Goal: Task Accomplishment & Management: Manage account settings

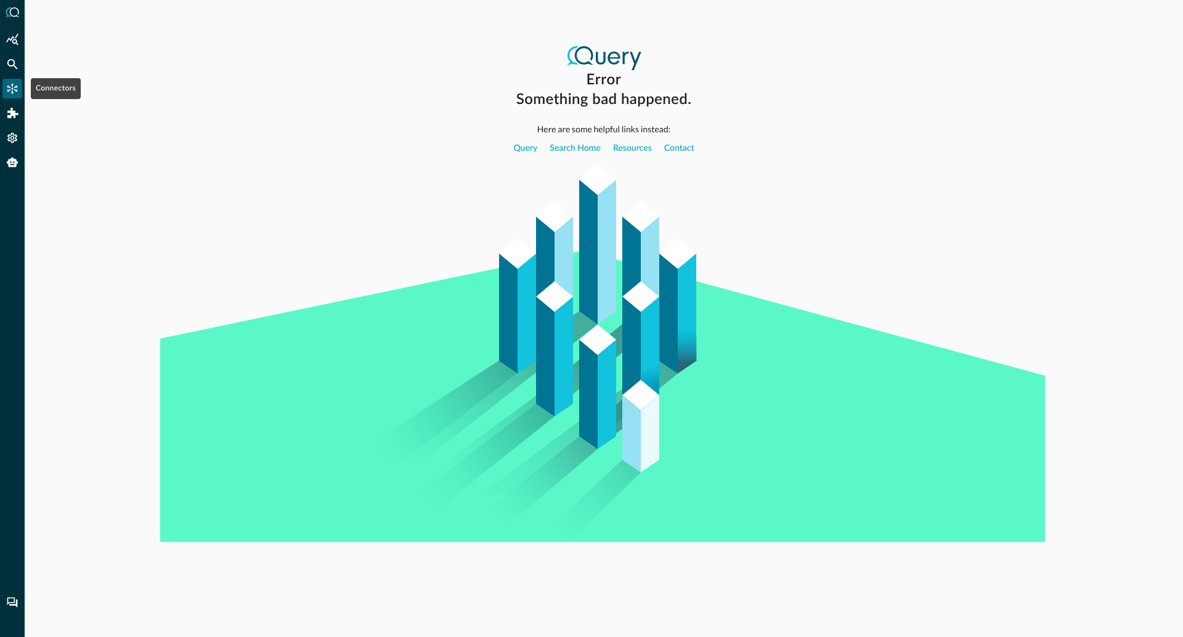
click at [12, 92] on icon "Connectors" at bounding box center [12, 89] width 10 height 10
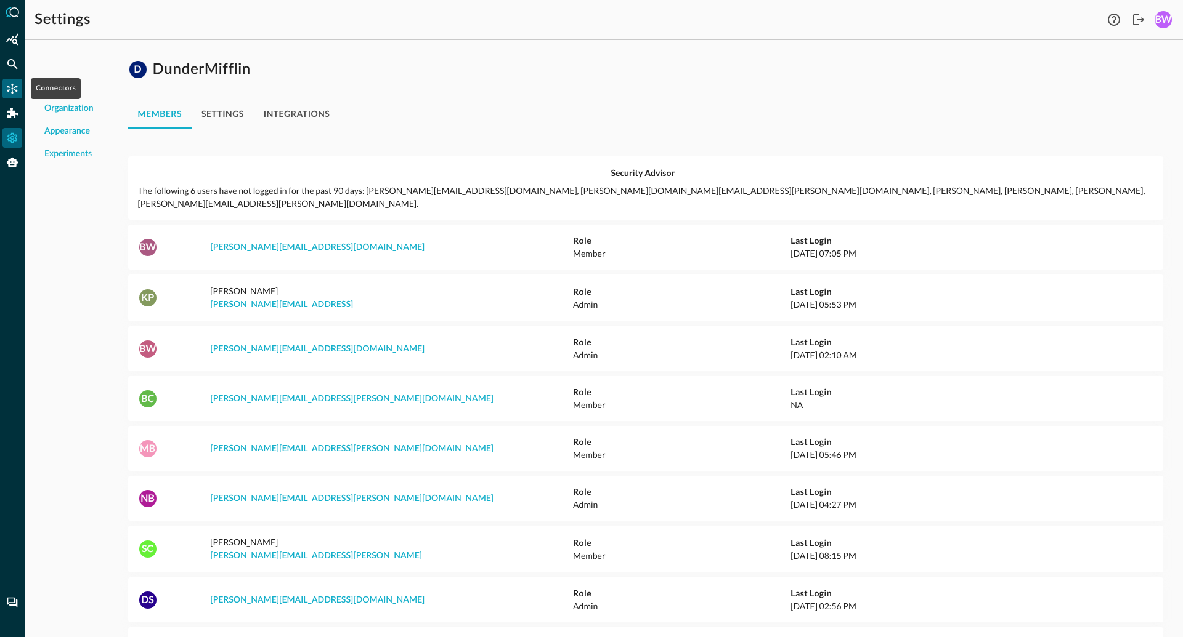
click at [8, 86] on icon "Connectors" at bounding box center [12, 89] width 10 height 10
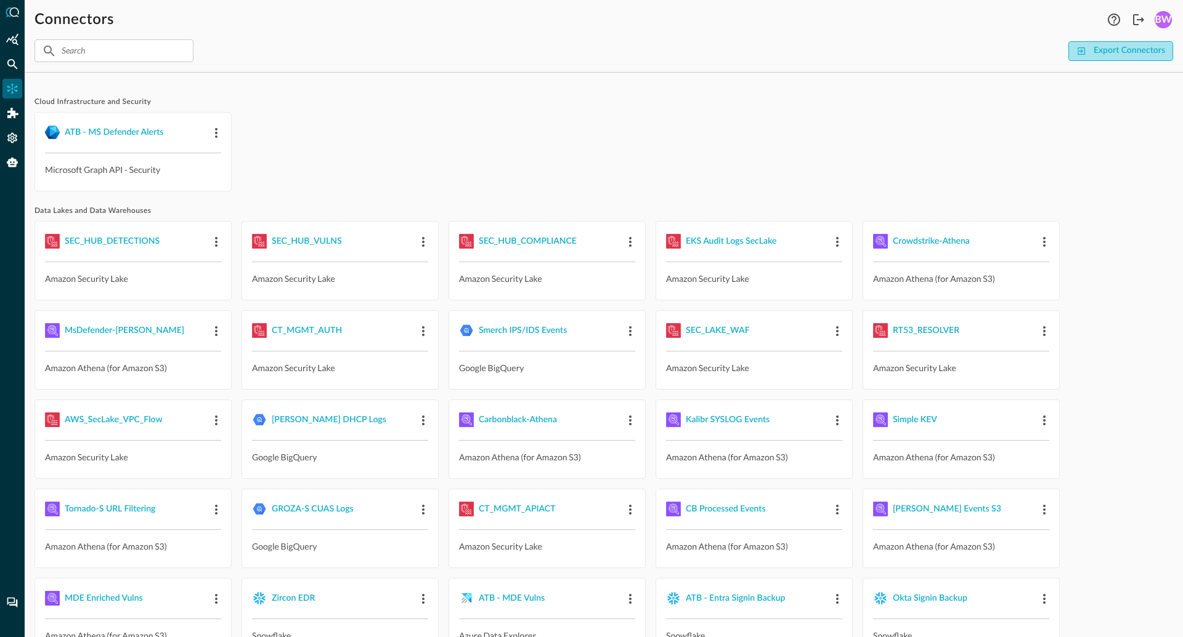
click at [1117, 47] on div "Export Connectors" at bounding box center [1128, 50] width 71 height 15
click at [549, 106] on span "Cloud Infrastructure and Security" at bounding box center [603, 102] width 1138 height 10
click at [1139, 22] on icon "Logout" at bounding box center [1138, 19] width 15 height 15
